Goal: Transaction & Acquisition: Purchase product/service

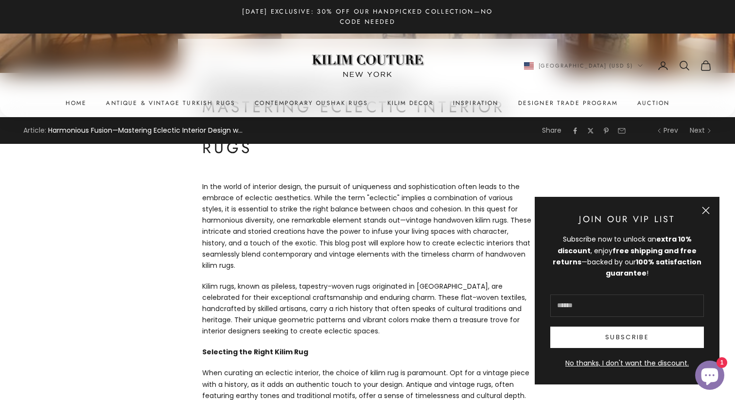
scroll to position [288, 0]
click at [705, 211] on button "Close" at bounding box center [706, 210] width 8 height 8
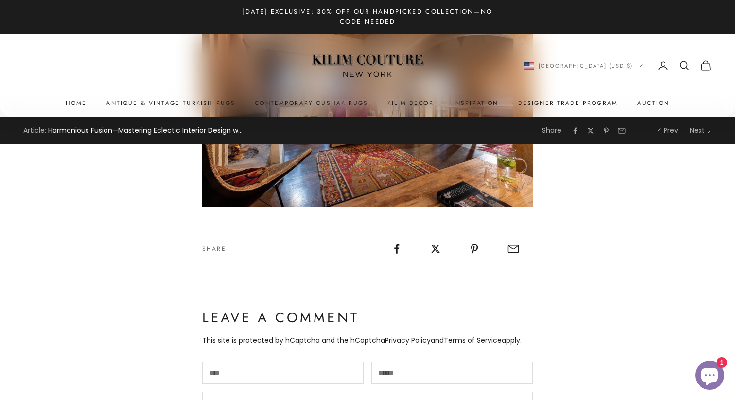
scroll to position [1126, 0]
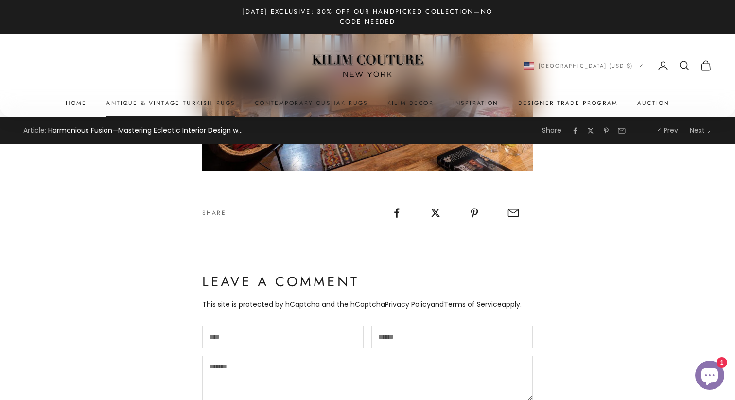
click at [225, 103] on link "Antique & Vintage Turkish Rugs" at bounding box center [170, 103] width 129 height 10
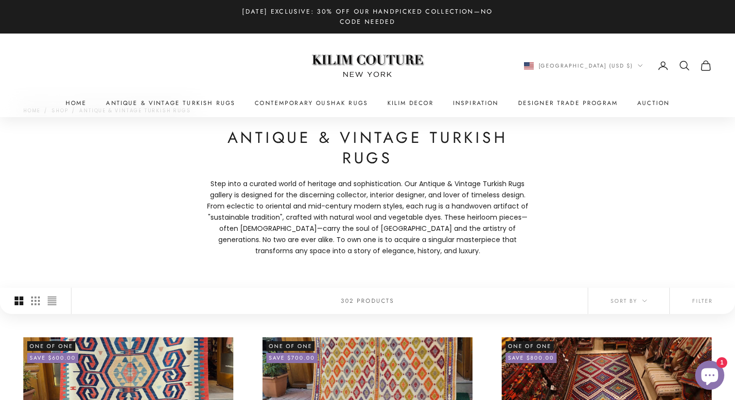
scroll to position [30, 0]
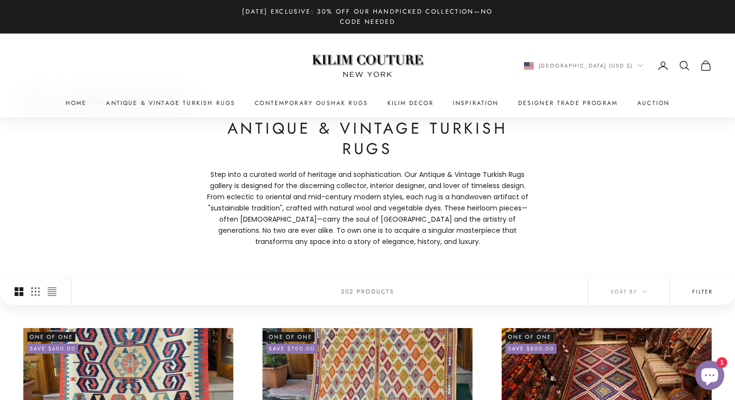
click at [710, 288] on button "Filter" at bounding box center [701, 291] width 65 height 26
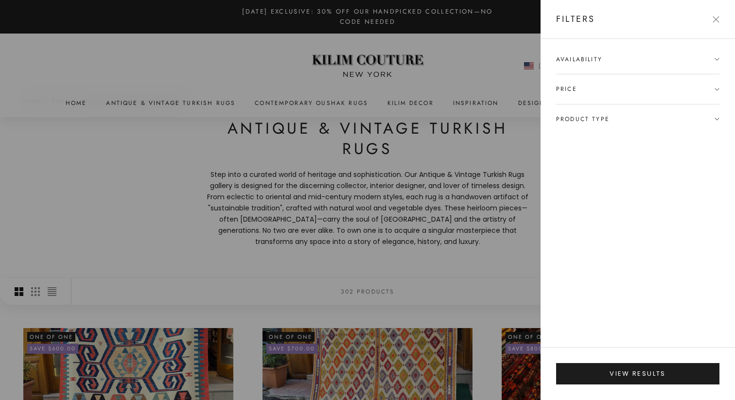
click at [577, 117] on span "Product type" at bounding box center [582, 119] width 53 height 10
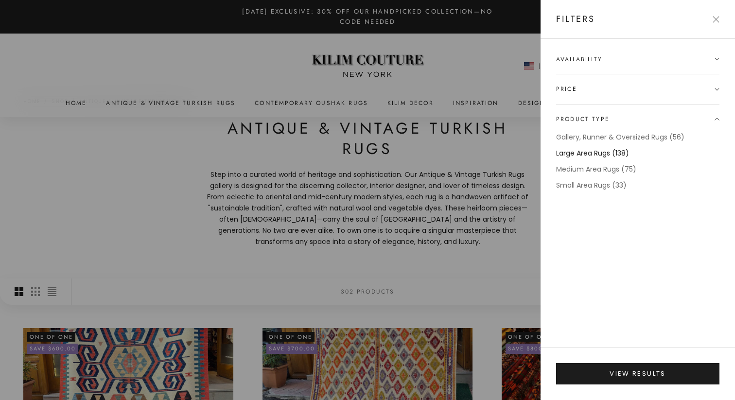
click at [577, 153] on label "Large Area Rugs (138)" at bounding box center [592, 153] width 73 height 11
click at [574, 61] on span "Availability" at bounding box center [579, 59] width 46 height 10
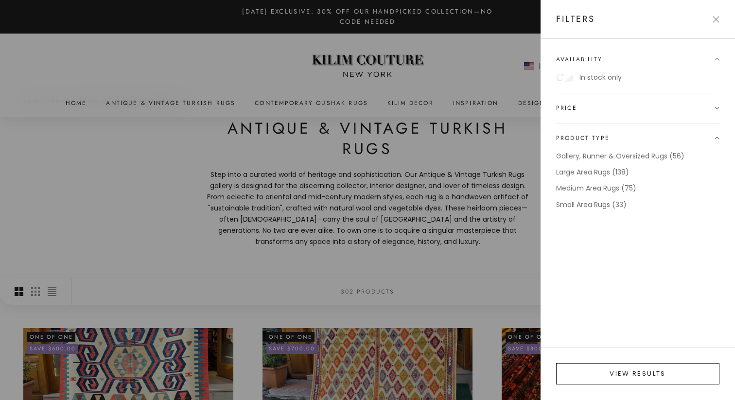
click at [597, 365] on button "View results" at bounding box center [637, 373] width 163 height 21
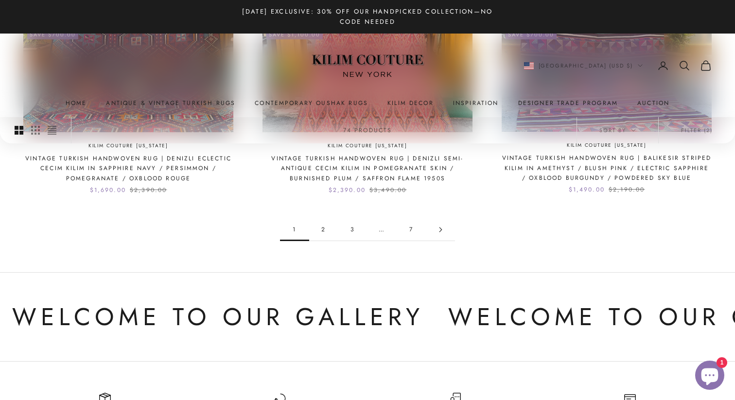
scroll to position [1051, 0]
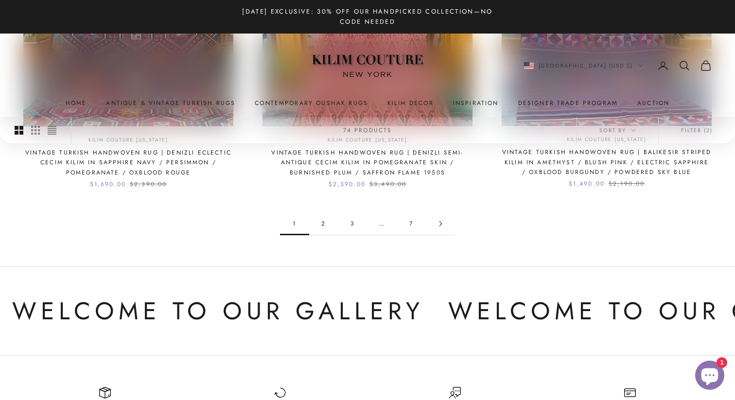
click at [437, 217] on link "Go to page 2" at bounding box center [440, 224] width 29 height 22
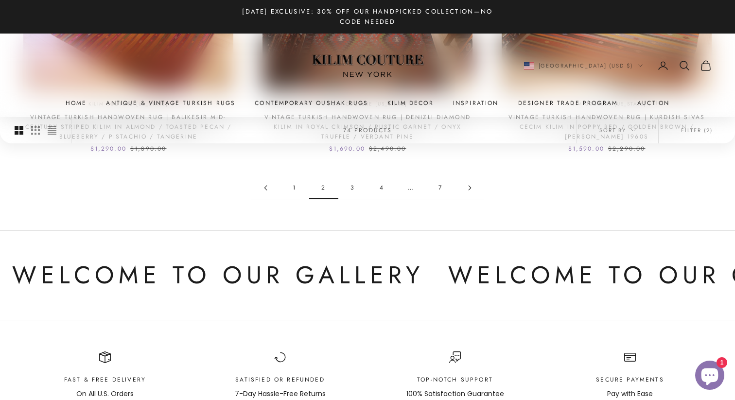
scroll to position [1073, 0]
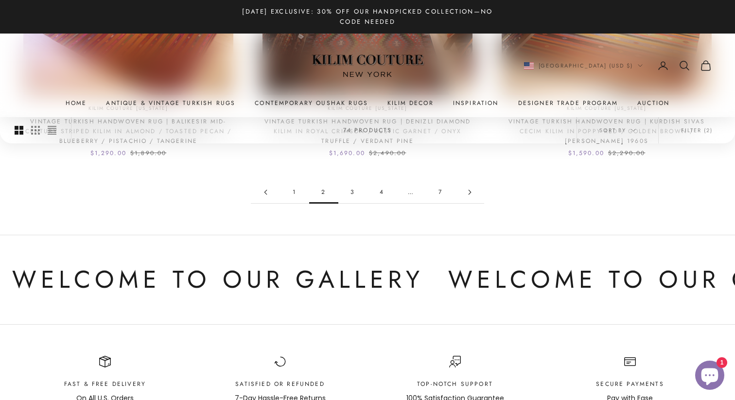
click at [354, 193] on link "3" at bounding box center [352, 192] width 29 height 22
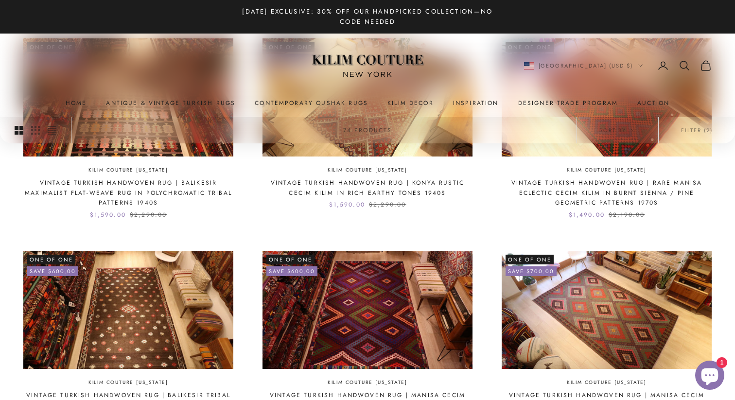
scroll to position [790, 0]
